Goal: Task Accomplishment & Management: Complete application form

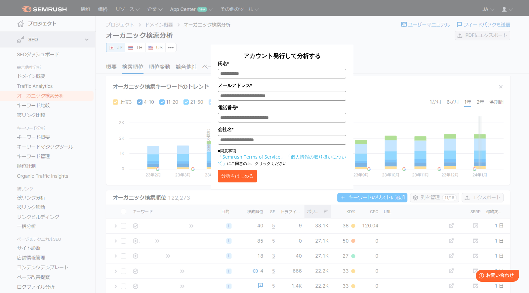
click at [257, 179] on button "分析をはじめる" at bounding box center [237, 176] width 39 height 13
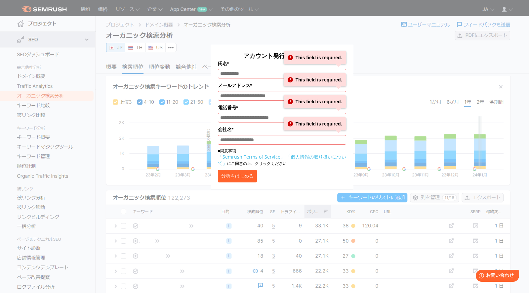
click at [268, 71] on input "氏名*" at bounding box center [282, 74] width 128 height 10
click at [375, 39] on div "アカウント発行して分析する 氏名* This field is required. メールアドレス* This field is required. 電話番号…" at bounding box center [282, 98] width 331 height 181
